Goal: Book appointment/travel/reservation

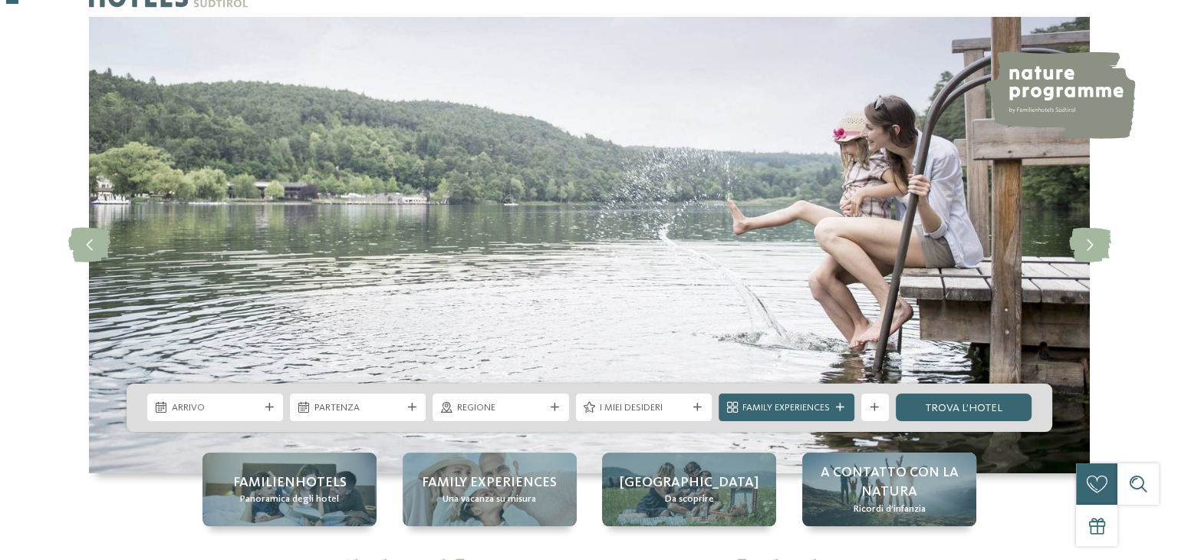
scroll to position [77, 0]
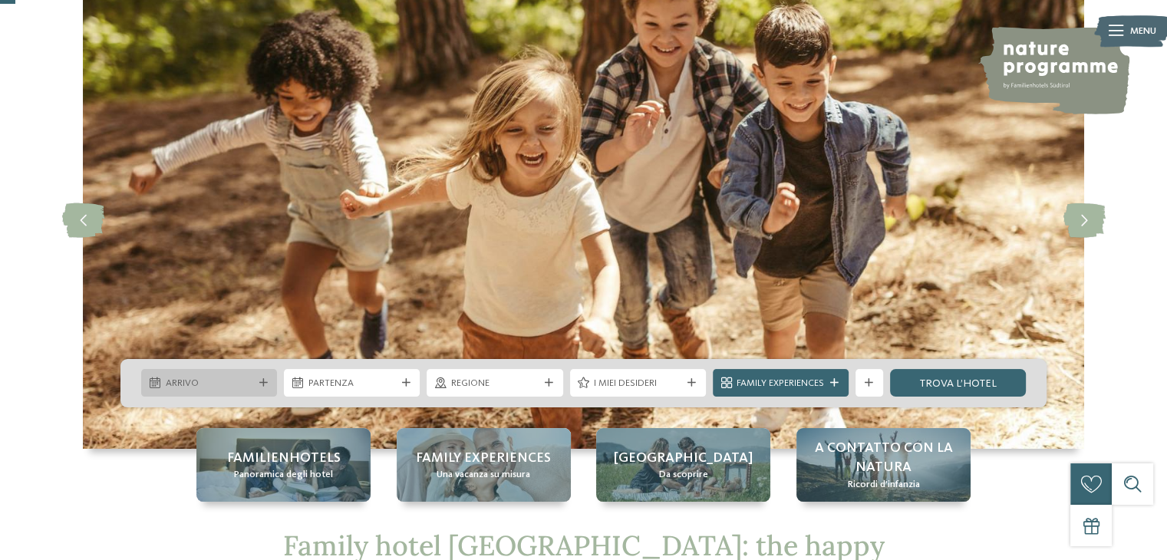
click at [249, 389] on span "Arrivo" at bounding box center [209, 384] width 87 height 14
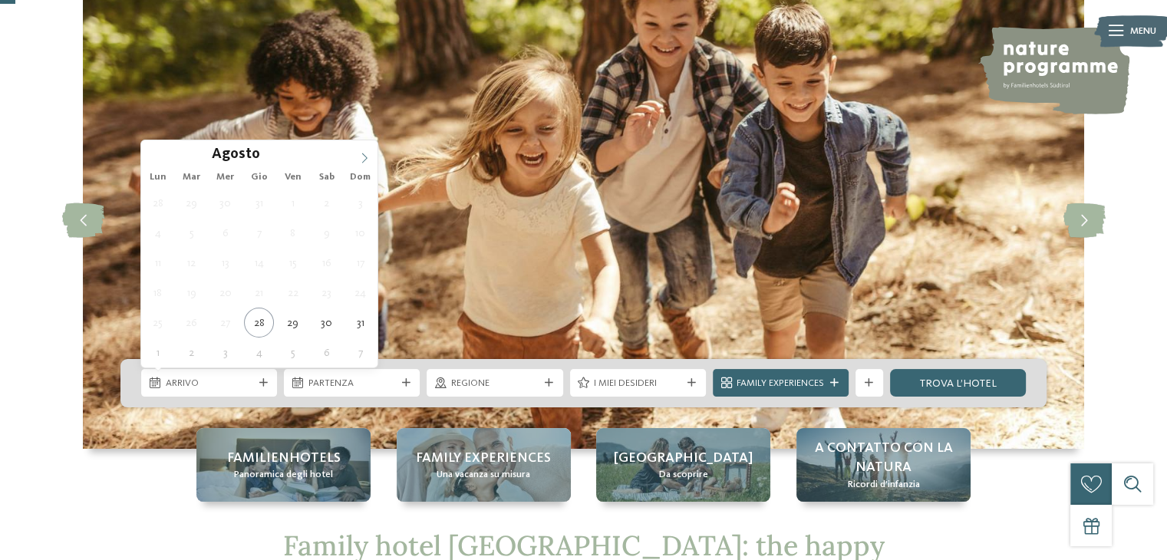
click at [356, 157] on span at bounding box center [364, 153] width 26 height 26
click at [359, 157] on icon at bounding box center [364, 158] width 11 height 11
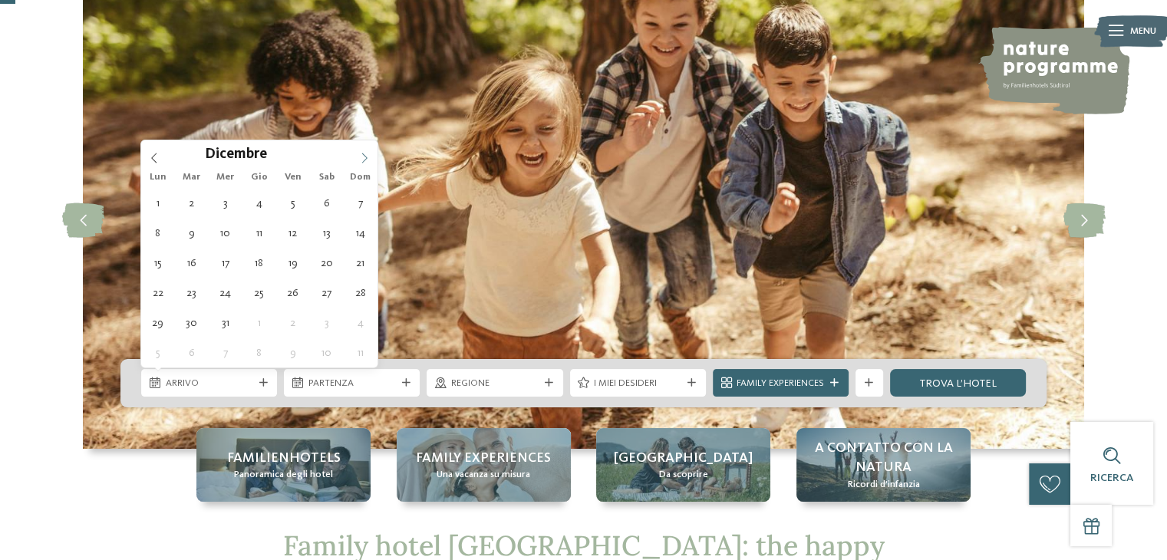
click at [359, 157] on icon at bounding box center [364, 158] width 11 height 11
type div "06.12.2025"
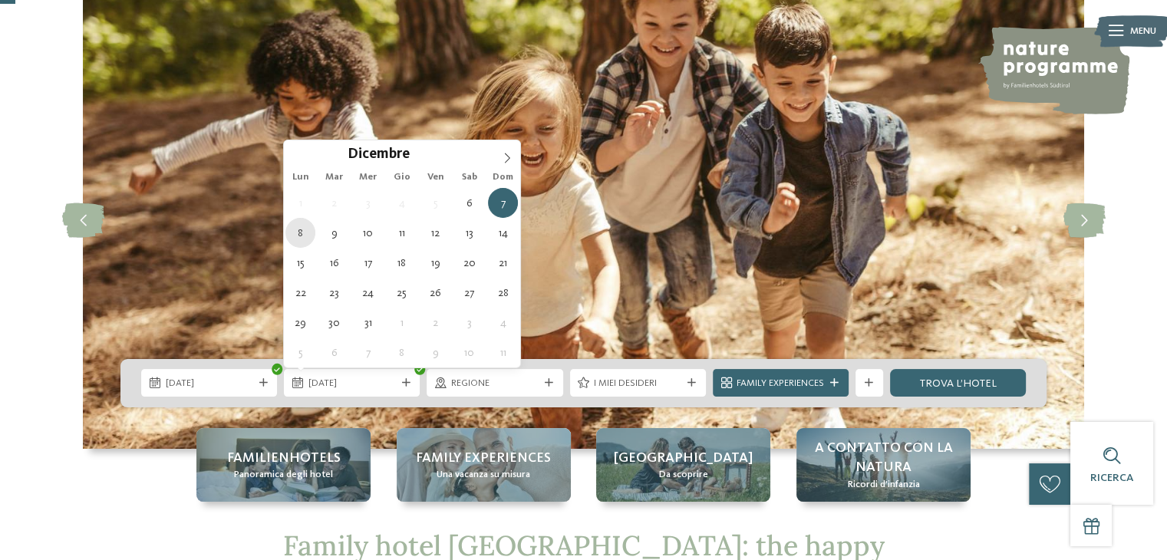
type div "08.12.2025"
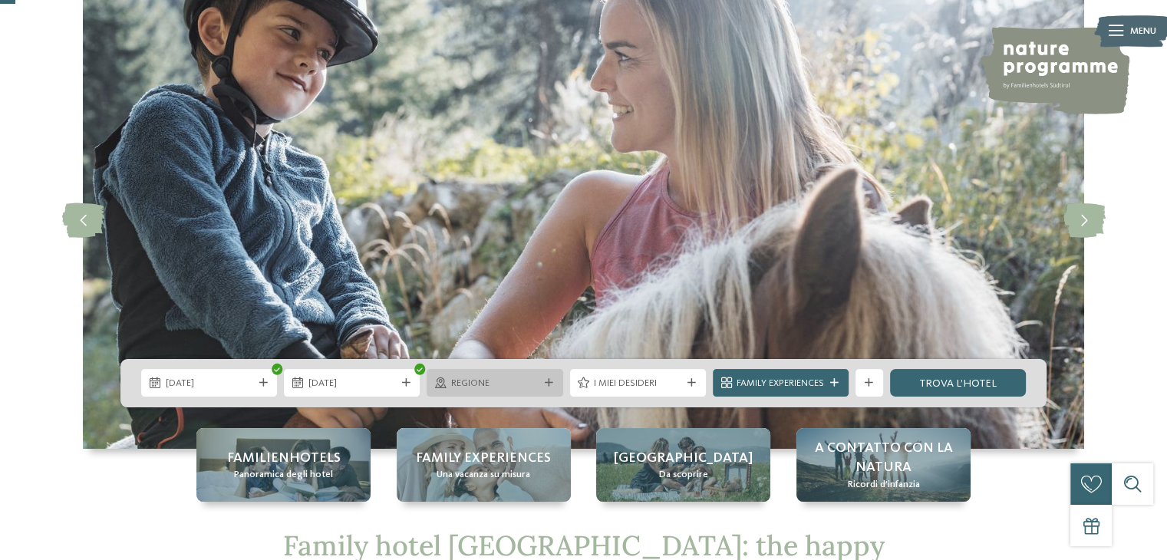
click at [525, 377] on span "Regione" at bounding box center [494, 384] width 87 height 14
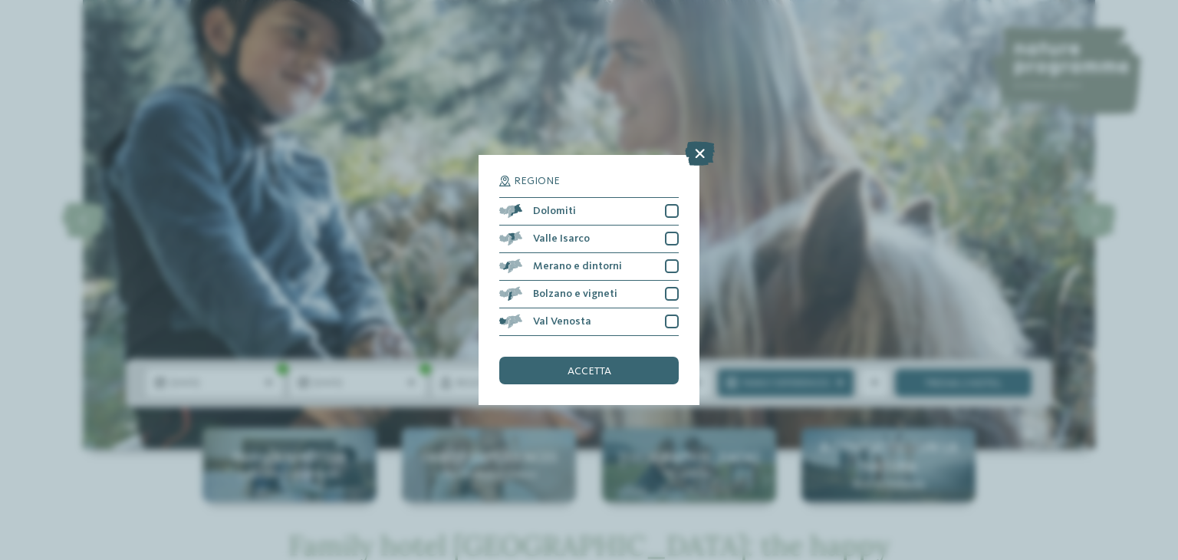
click at [697, 150] on icon at bounding box center [700, 153] width 30 height 25
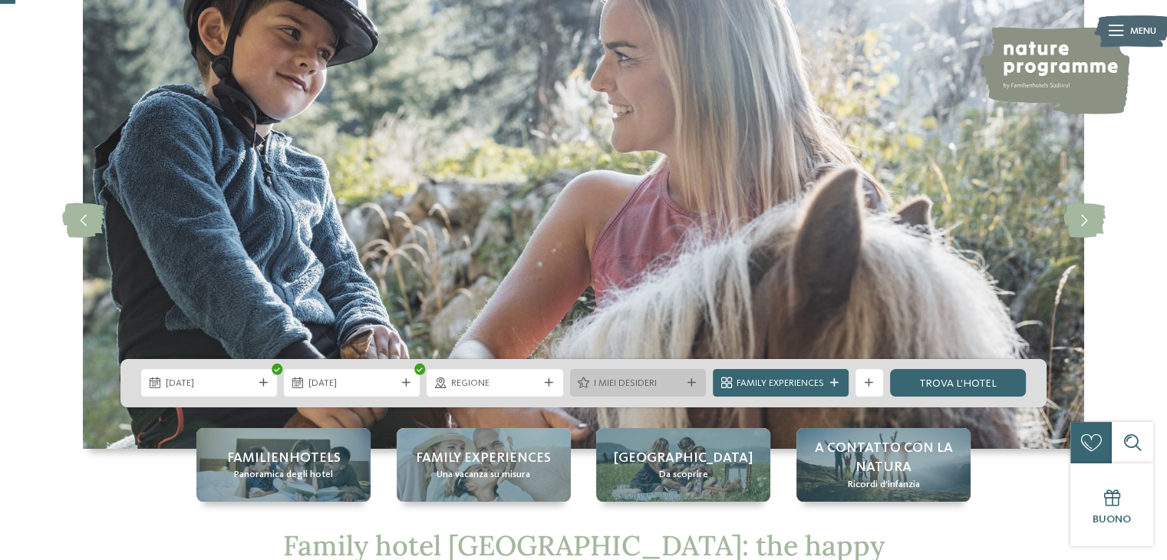
click at [642, 391] on div "I miei desideri" at bounding box center [638, 383] width 136 height 28
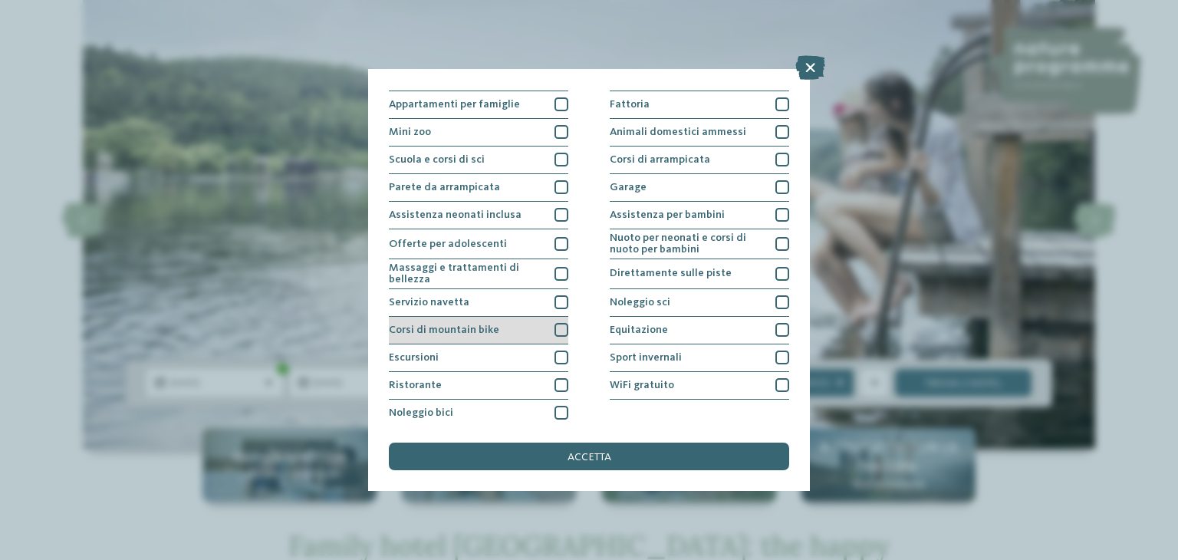
scroll to position [166, 0]
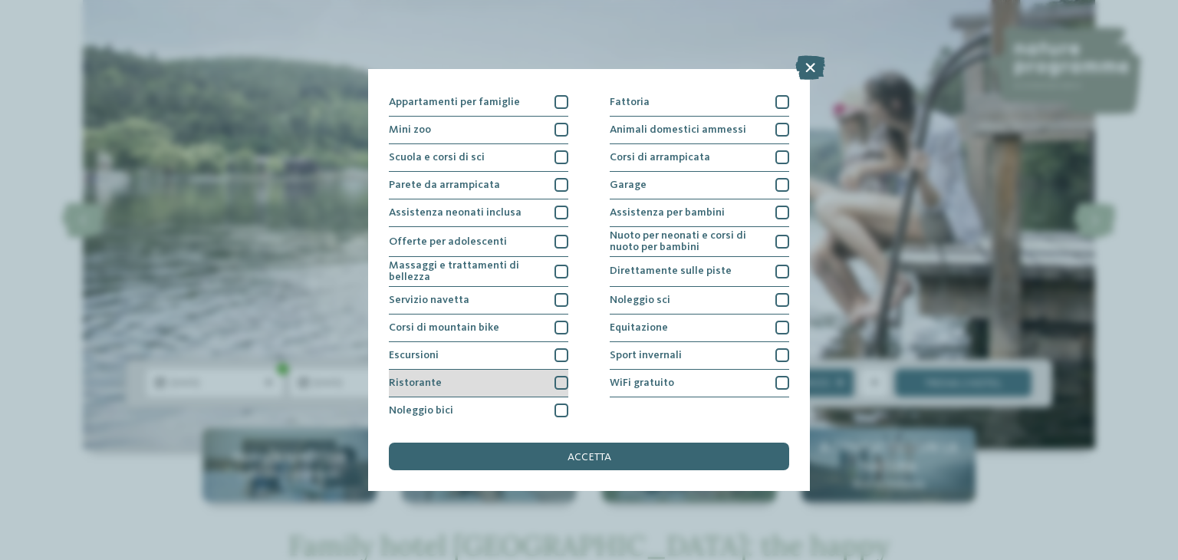
click at [552, 391] on div "Ristorante" at bounding box center [479, 384] width 180 height 28
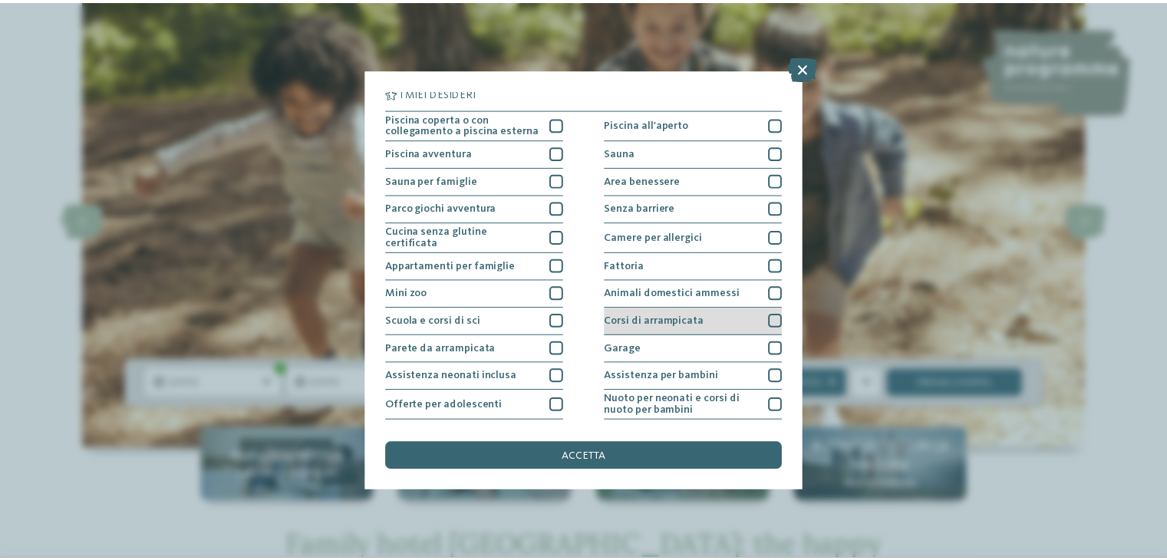
scroll to position [0, 0]
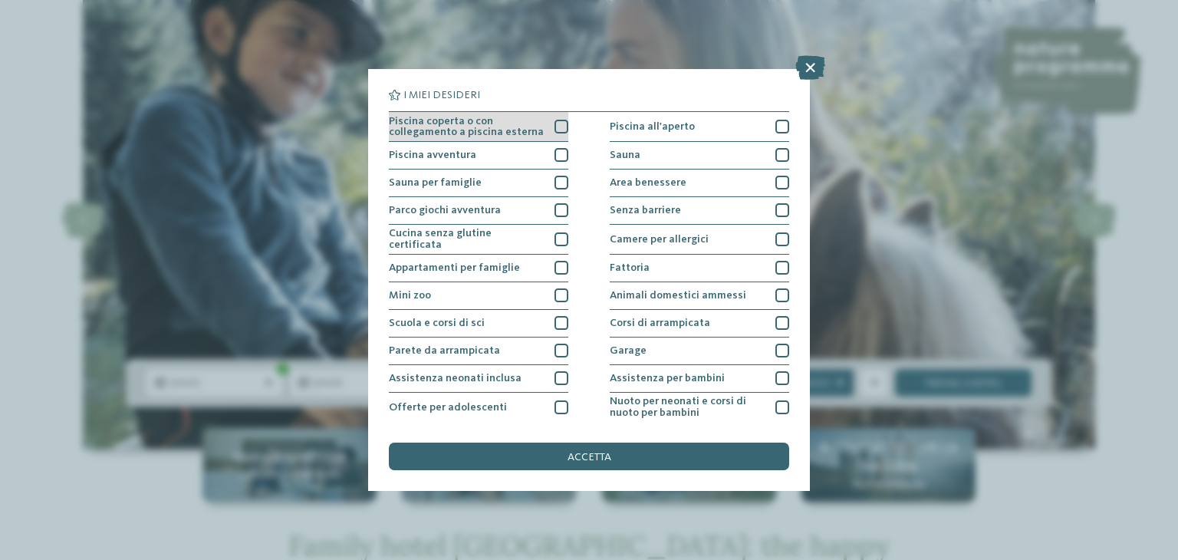
click at [537, 127] on span "Piscina coperta o con collegamento a piscina esterna" at bounding box center [467, 127] width 156 height 22
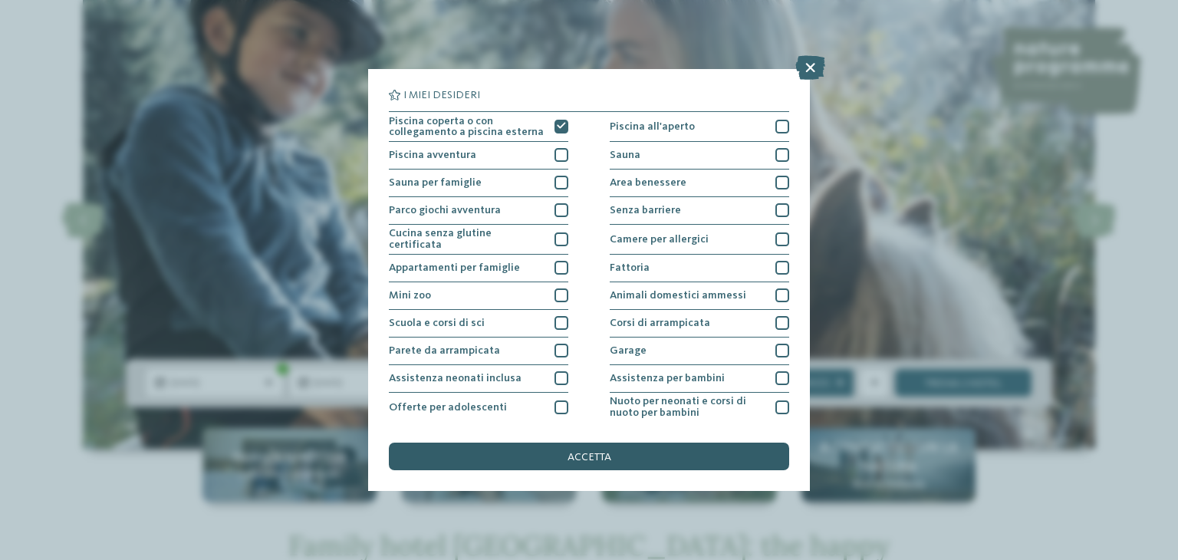
click at [605, 455] on span "accetta" at bounding box center [590, 457] width 44 height 11
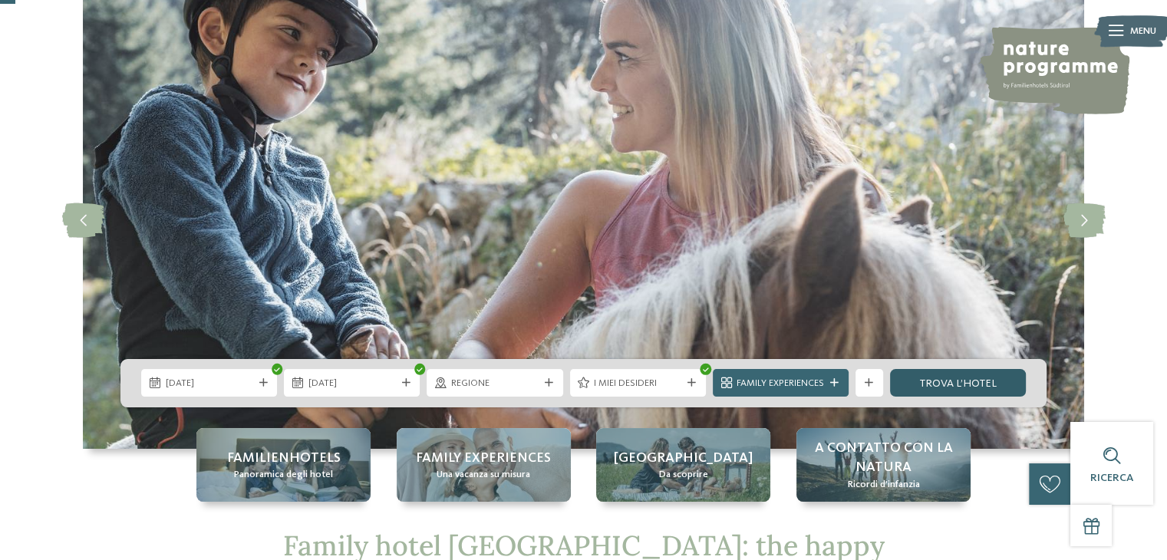
click at [927, 380] on link "trova l’hotel" at bounding box center [958, 383] width 136 height 28
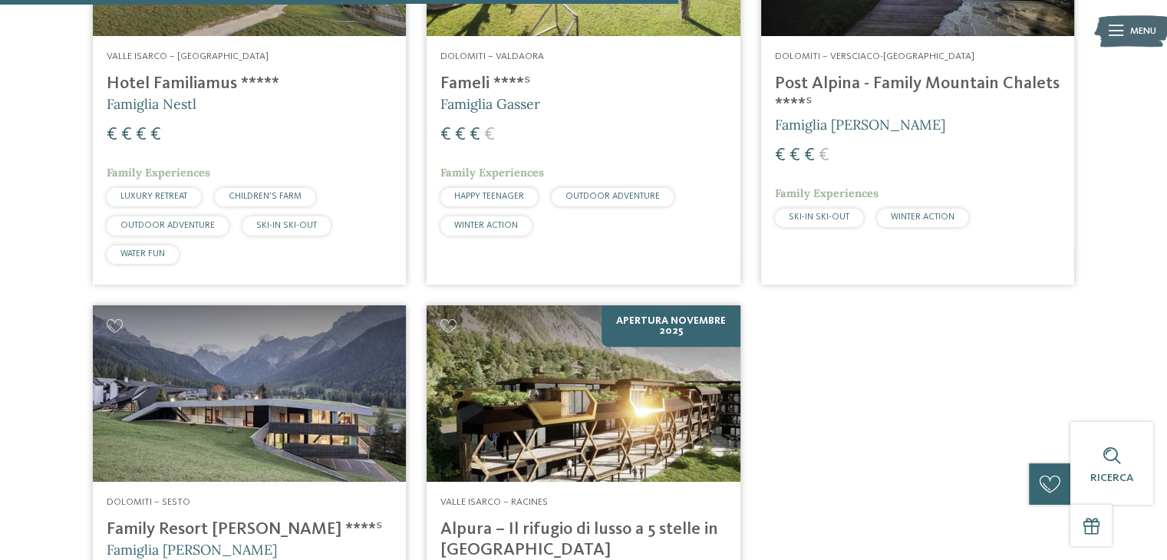
scroll to position [1267, 0]
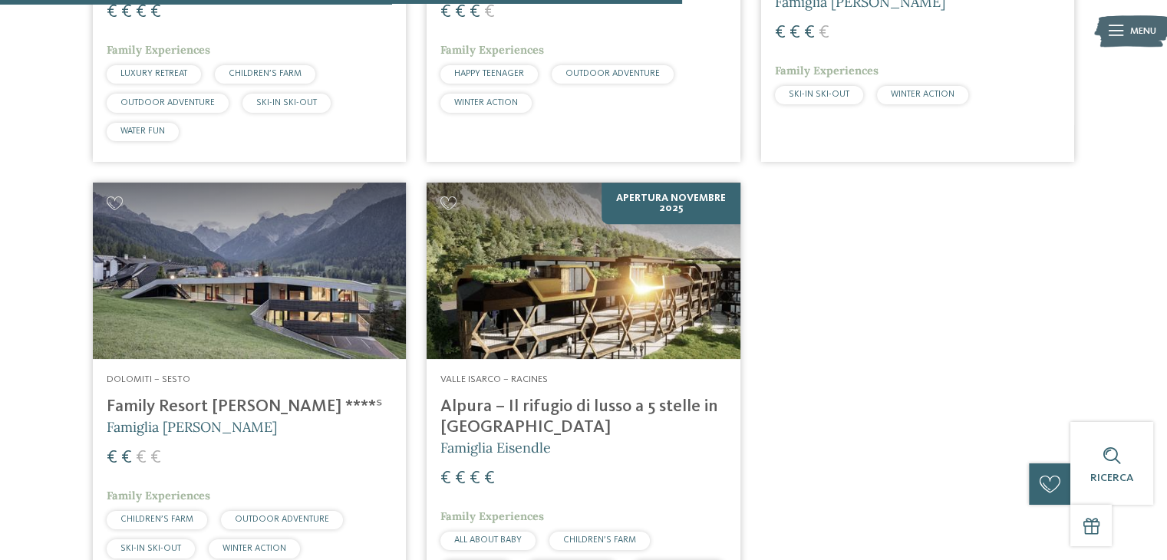
click at [268, 251] on img at bounding box center [249, 271] width 313 height 176
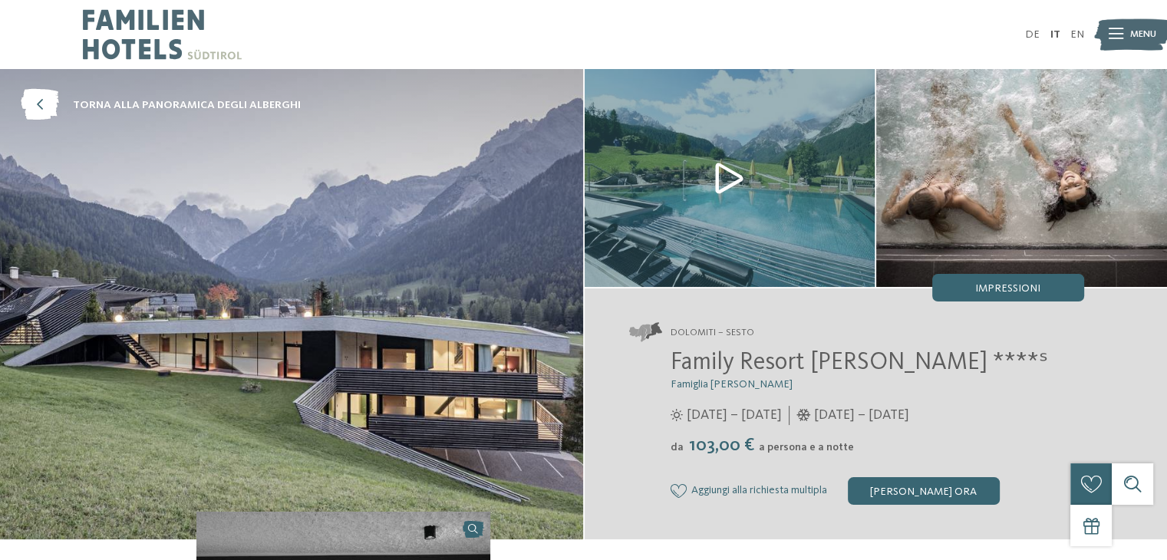
click at [351, 297] on img at bounding box center [291, 304] width 583 height 470
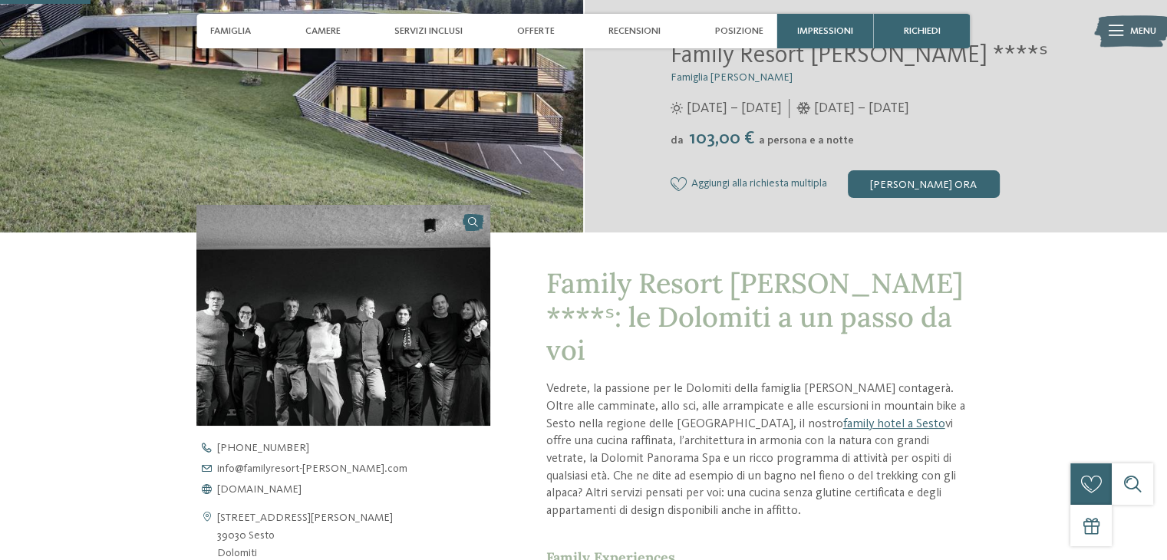
scroll to position [384, 0]
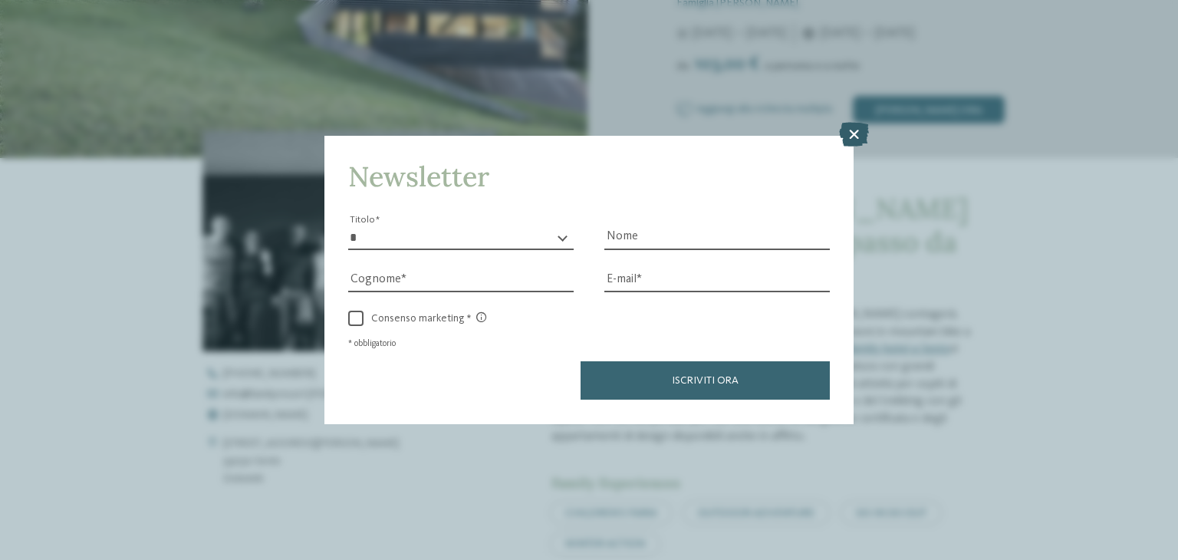
click at [853, 147] on icon at bounding box center [854, 135] width 30 height 25
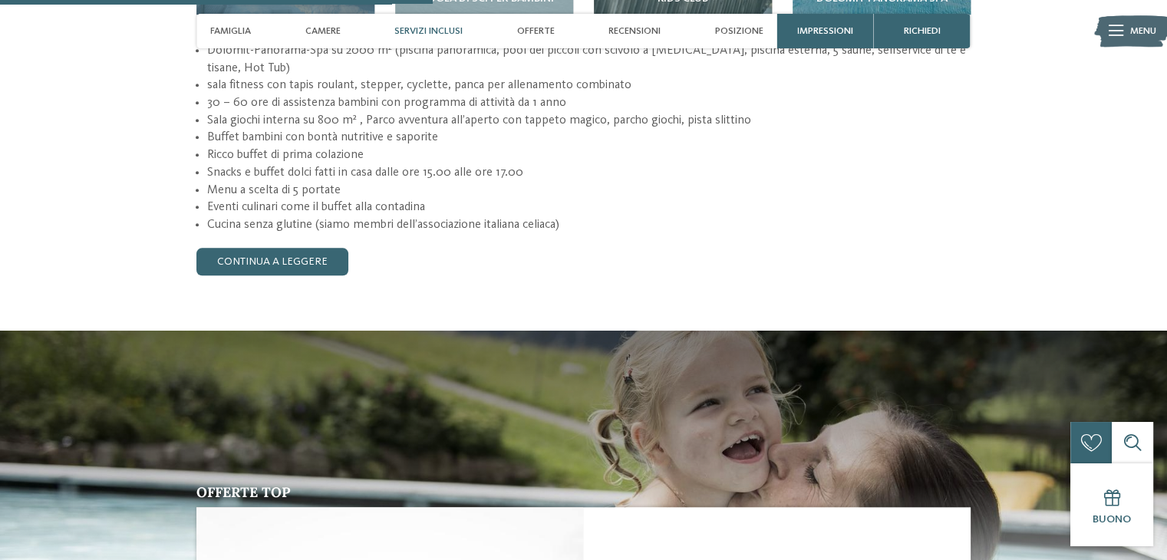
scroll to position [1611, 0]
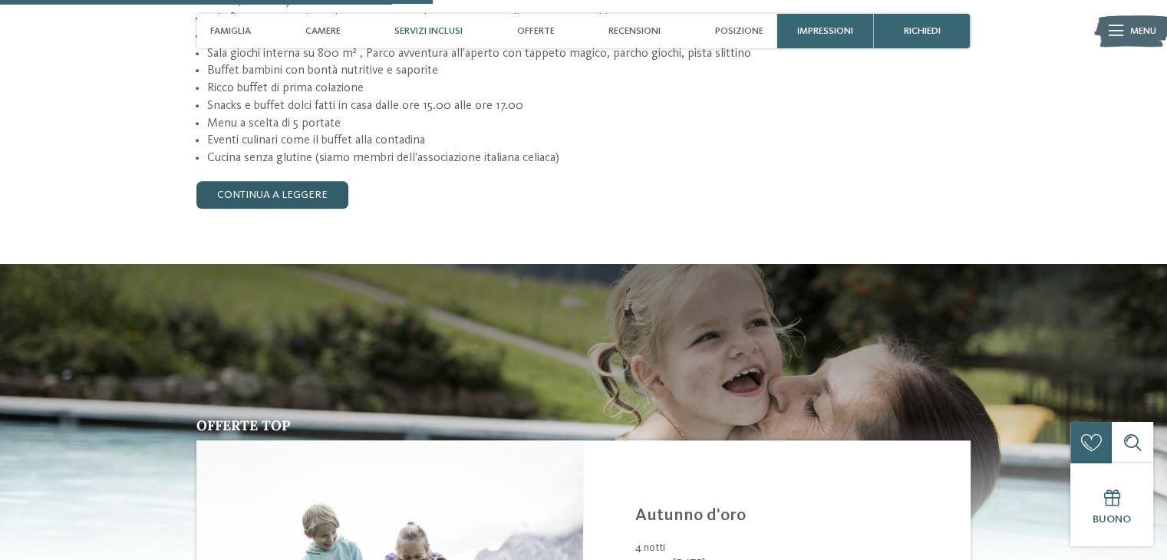
click at [295, 181] on link "continua a leggere" at bounding box center [272, 195] width 152 height 28
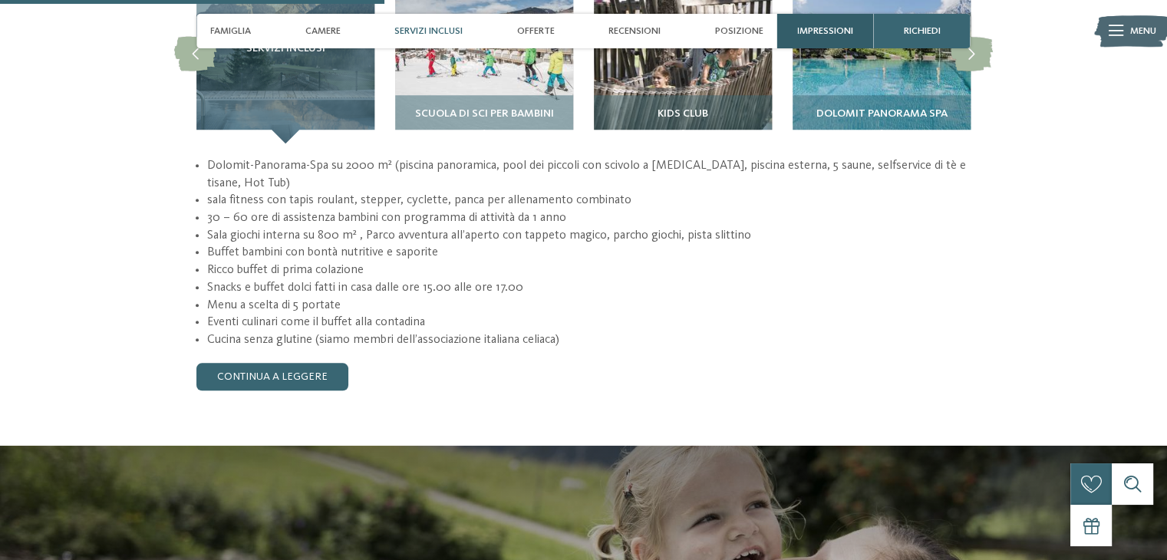
scroll to position [1381, 0]
